Goal: Task Accomplishment & Management: Manage account settings

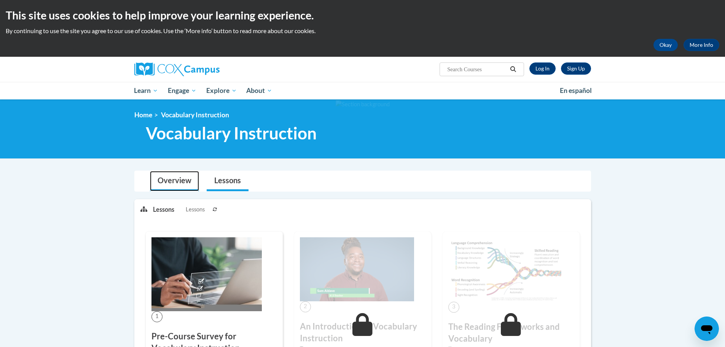
drag, startPoint x: 166, startPoint y: 176, endPoint x: 173, endPoint y: 175, distance: 8.1
click at [166, 176] on link "Overview" at bounding box center [174, 181] width 49 height 20
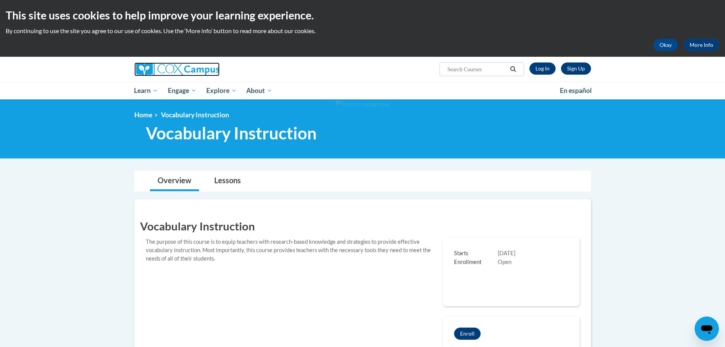
click at [158, 69] on img at bounding box center [176, 69] width 85 height 14
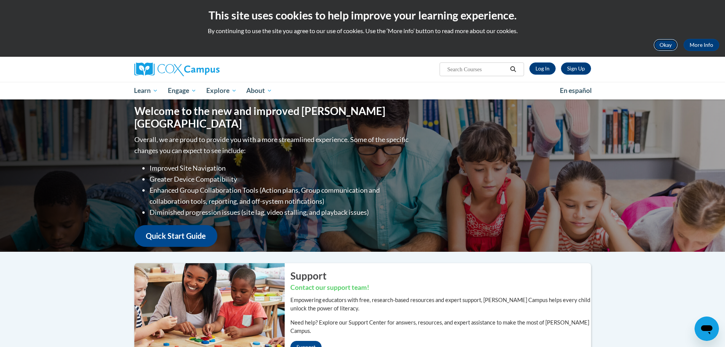
click at [663, 45] on button "Okay" at bounding box center [665, 45] width 24 height 12
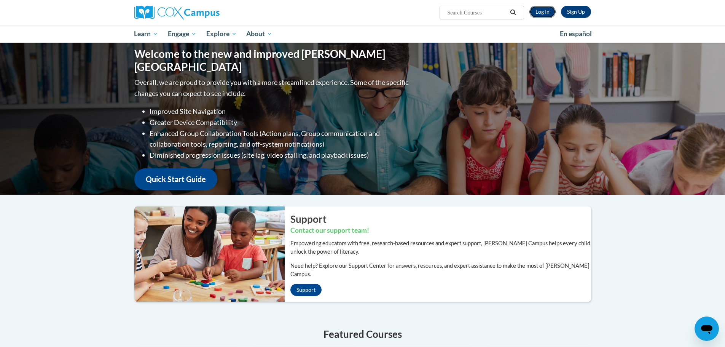
click at [540, 13] on link "Log In" at bounding box center [542, 12] width 26 height 12
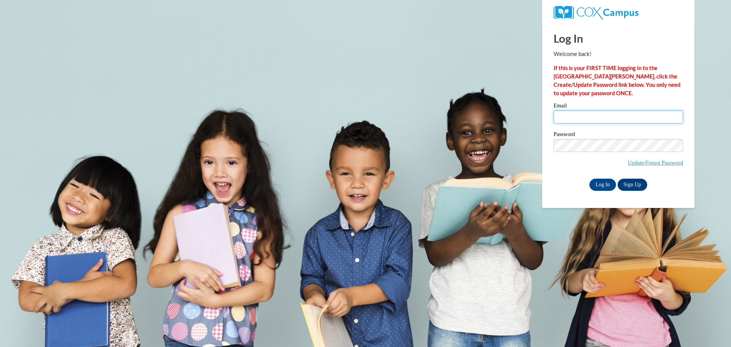
click at [575, 119] on input "Email" at bounding box center [617, 116] width 129 height 13
type input "hspingola@cedarburg.k12.wi.us"
click at [600, 185] on input "Log In" at bounding box center [602, 184] width 27 height 12
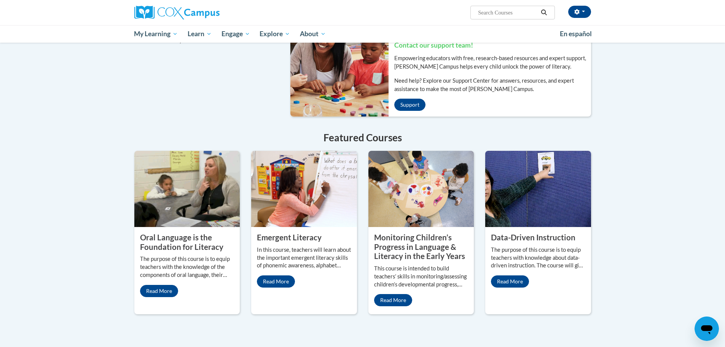
scroll to position [571, 0]
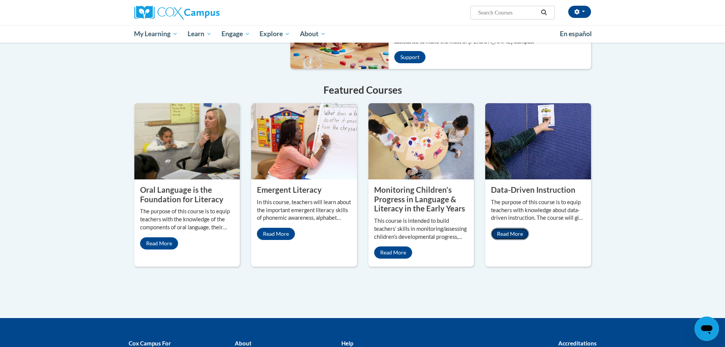
click at [514, 228] on link "Read More" at bounding box center [510, 234] width 38 height 12
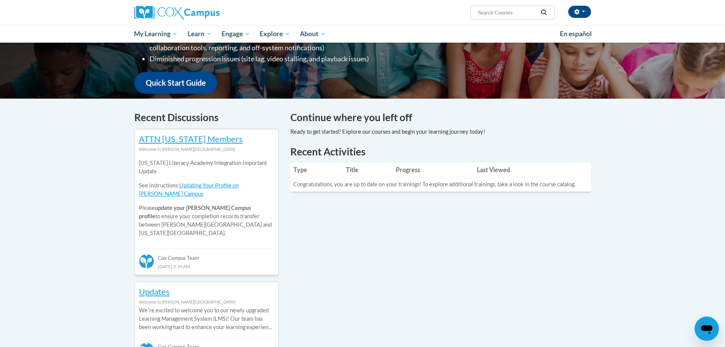
scroll to position [152, 0]
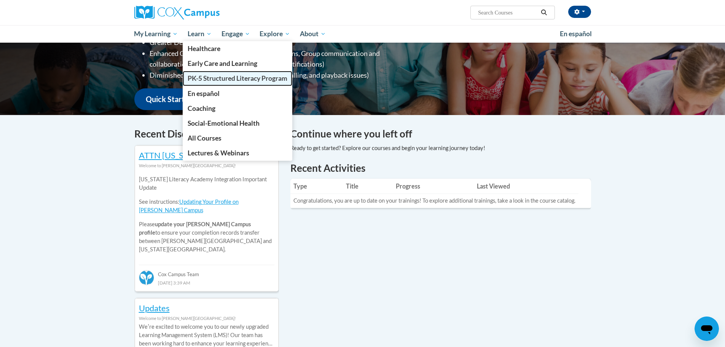
click at [227, 80] on span "PK-5 Structured Literacy Program" at bounding box center [238, 78] width 100 height 8
